Goal: Task Accomplishment & Management: Manage account settings

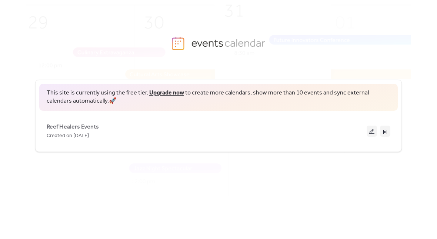
click at [174, 133] on div "Created on [DATE]" at bounding box center [207, 135] width 320 height 9
click at [369, 131] on button at bounding box center [371, 130] width 10 height 11
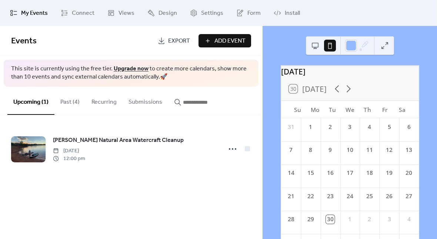
click at [69, 102] on button "Past (4)" at bounding box center [69, 100] width 31 height 27
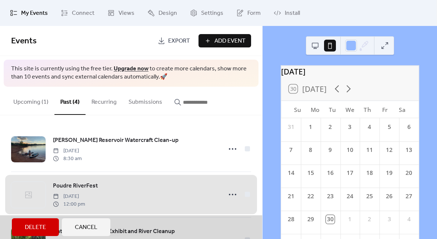
click at [44, 102] on button "Upcoming (1)" at bounding box center [30, 100] width 47 height 27
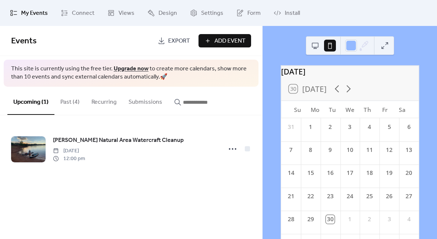
click at [350, 92] on icon at bounding box center [347, 88] width 11 height 11
click at [350, 93] on icon at bounding box center [348, 88] width 4 height 7
click at [300, 179] on div "9" at bounding box center [291, 171] width 20 height 14
click at [85, 152] on span "[DATE]" at bounding box center [69, 151] width 32 height 8
click at [228, 152] on icon at bounding box center [232, 149] width 12 height 12
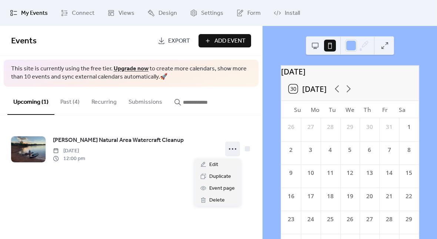
click at [152, 198] on div "Events Export Add Event This site is currently using the free tier. Upgrade now…" at bounding box center [131, 132] width 262 height 213
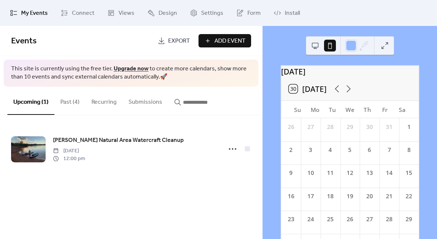
click at [227, 147] on icon at bounding box center [232, 149] width 12 height 12
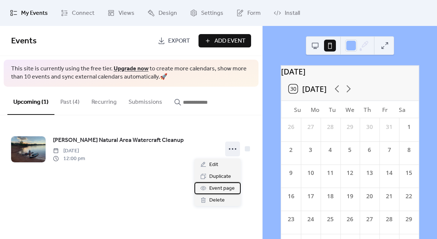
click at [222, 189] on span "Event page" at bounding box center [222, 188] width 26 height 9
